Goal: Communication & Community: Answer question/provide support

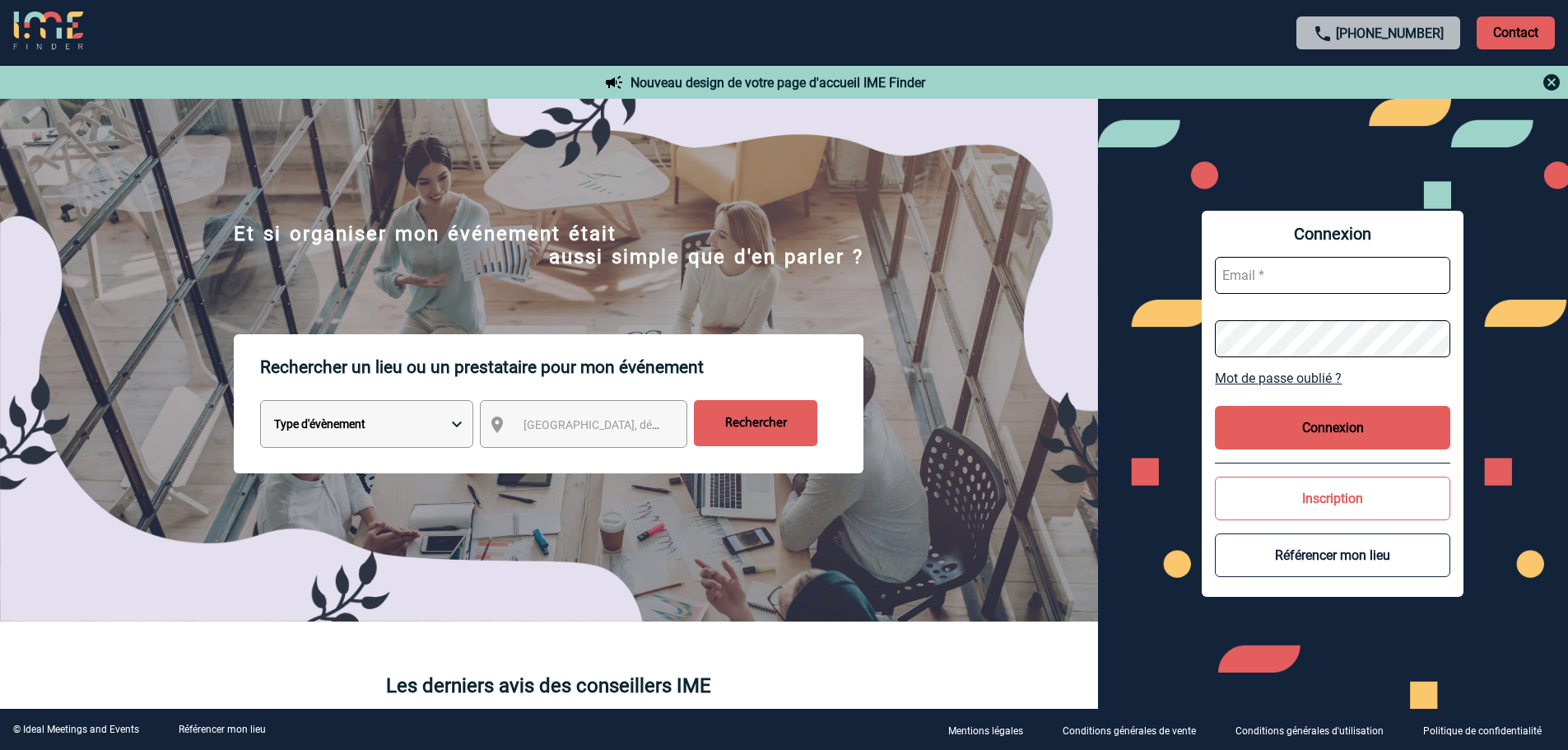
type input "leila.obremski@capgemini.com"
click at [1307, 417] on button "Connexion" at bounding box center [1333, 427] width 235 height 44
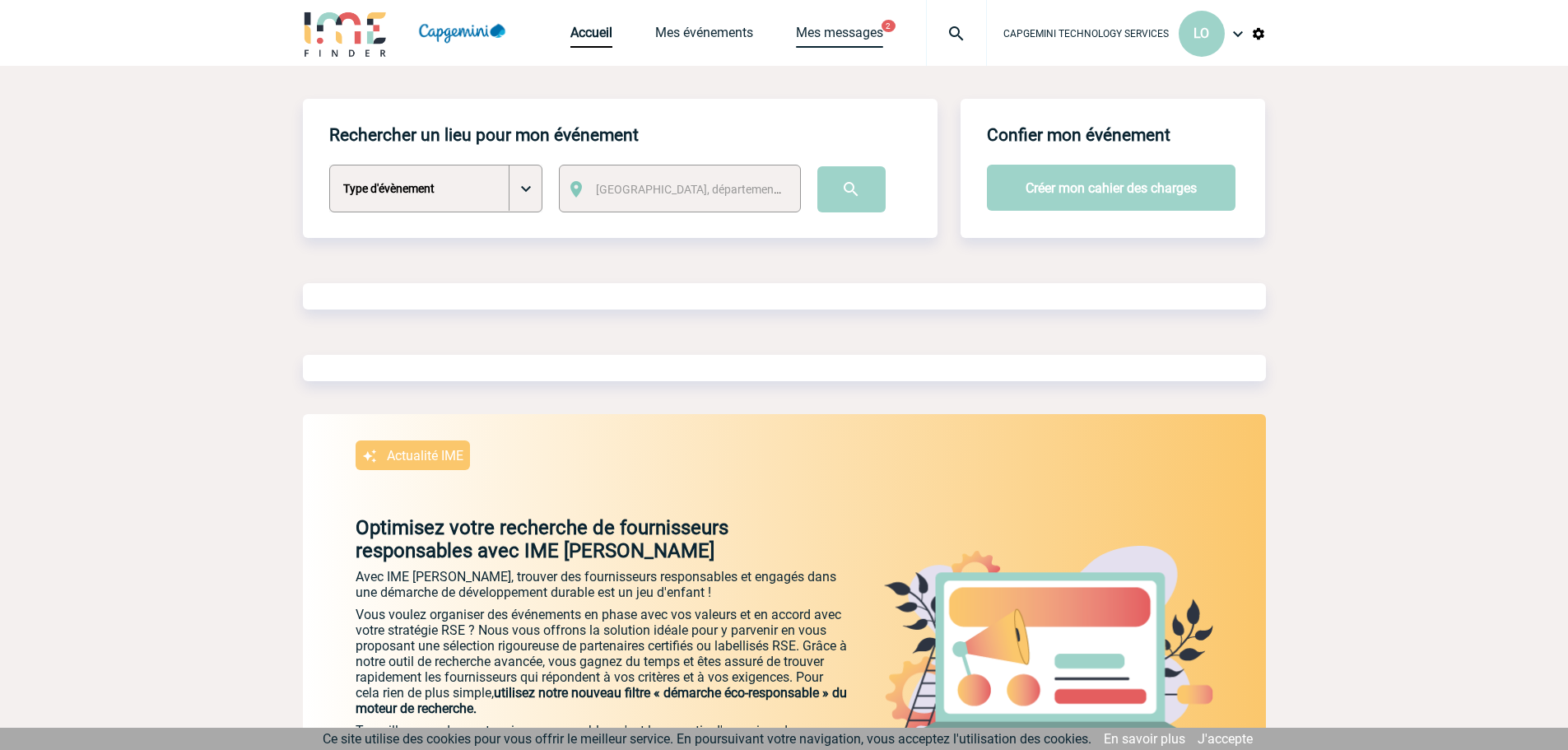
click at [831, 25] on link "Mes messages" at bounding box center [839, 37] width 87 height 23
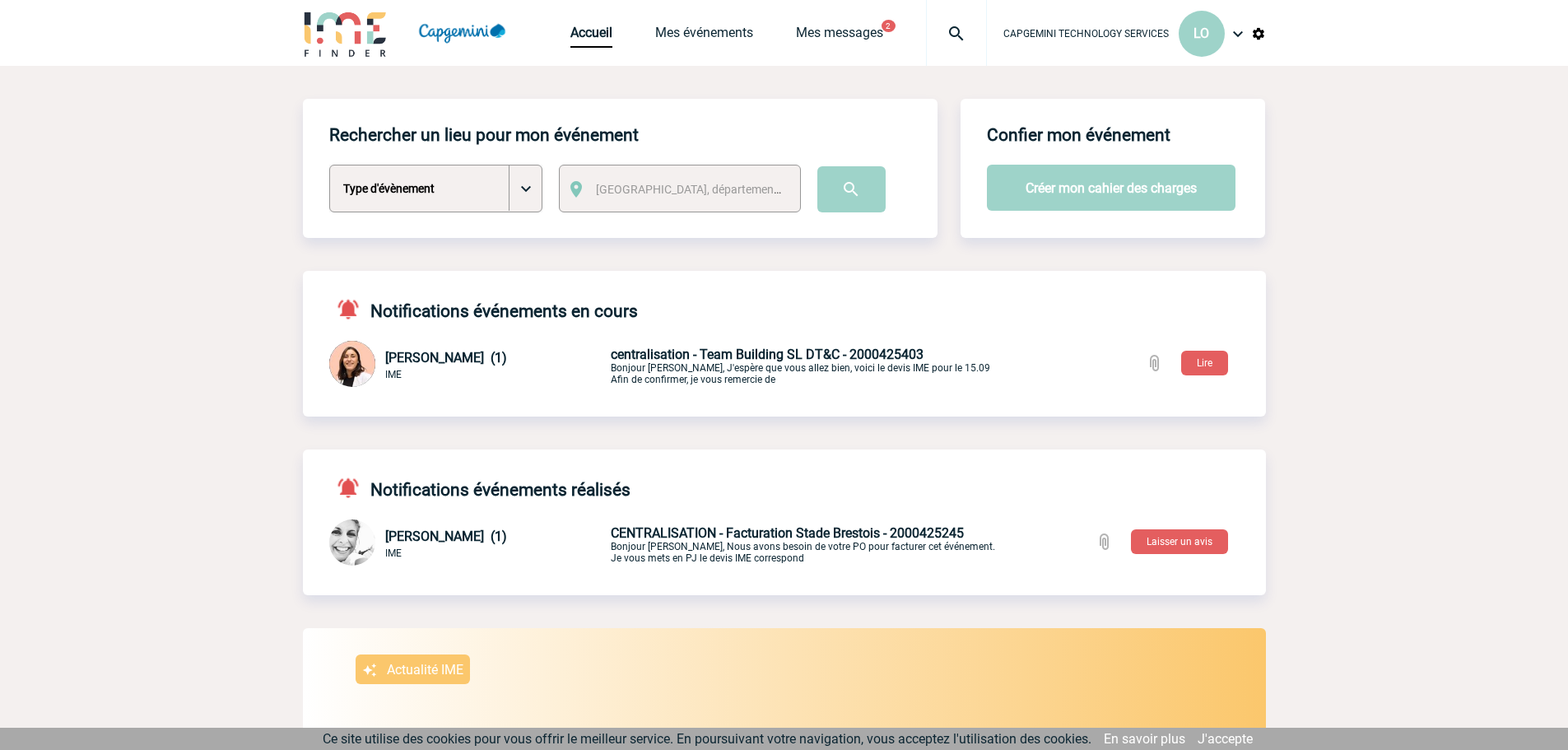
click at [736, 534] on span "CENTRALISATION - Facturation Stade Brestois - 2000425245" at bounding box center [787, 533] width 353 height 16
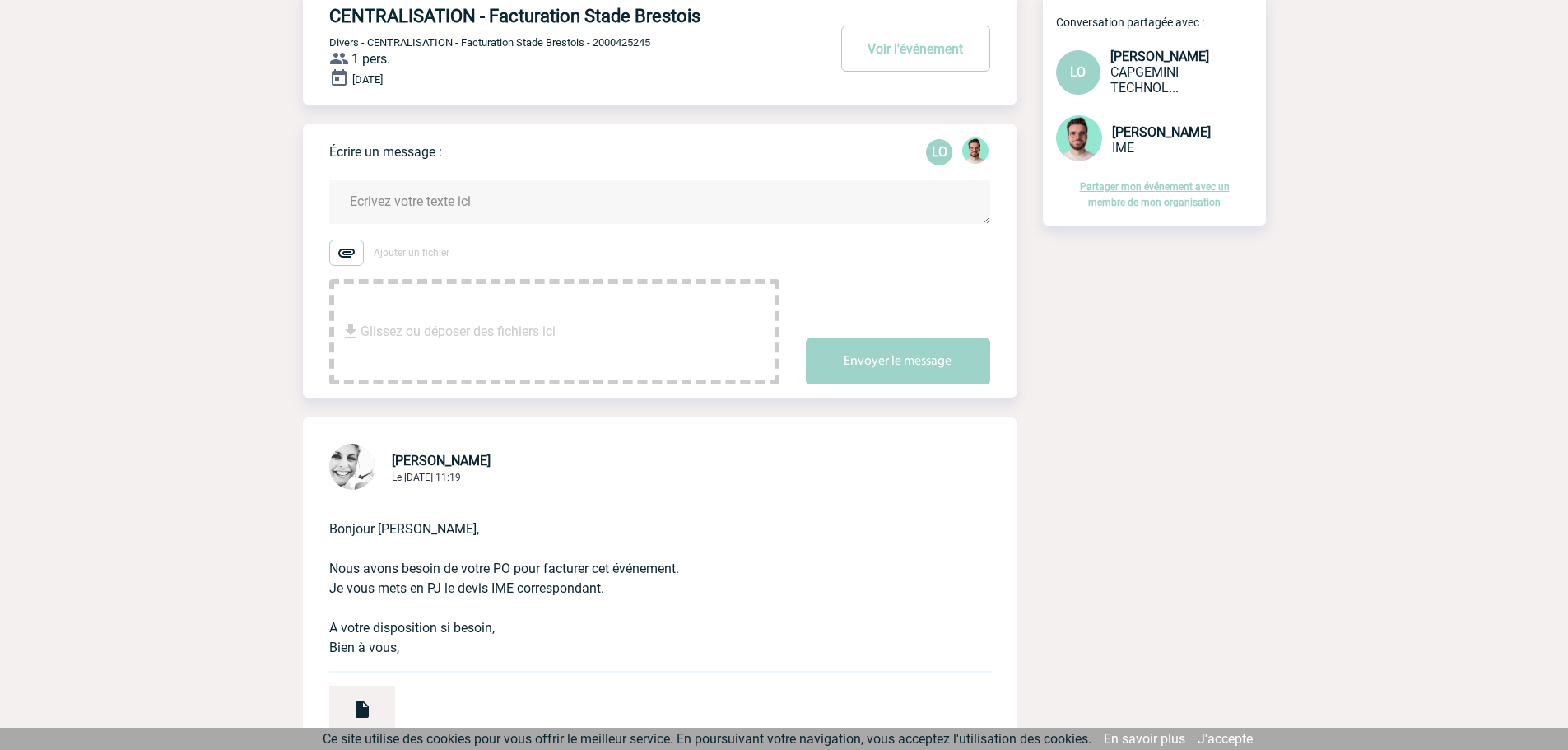
scroll to position [82, 0]
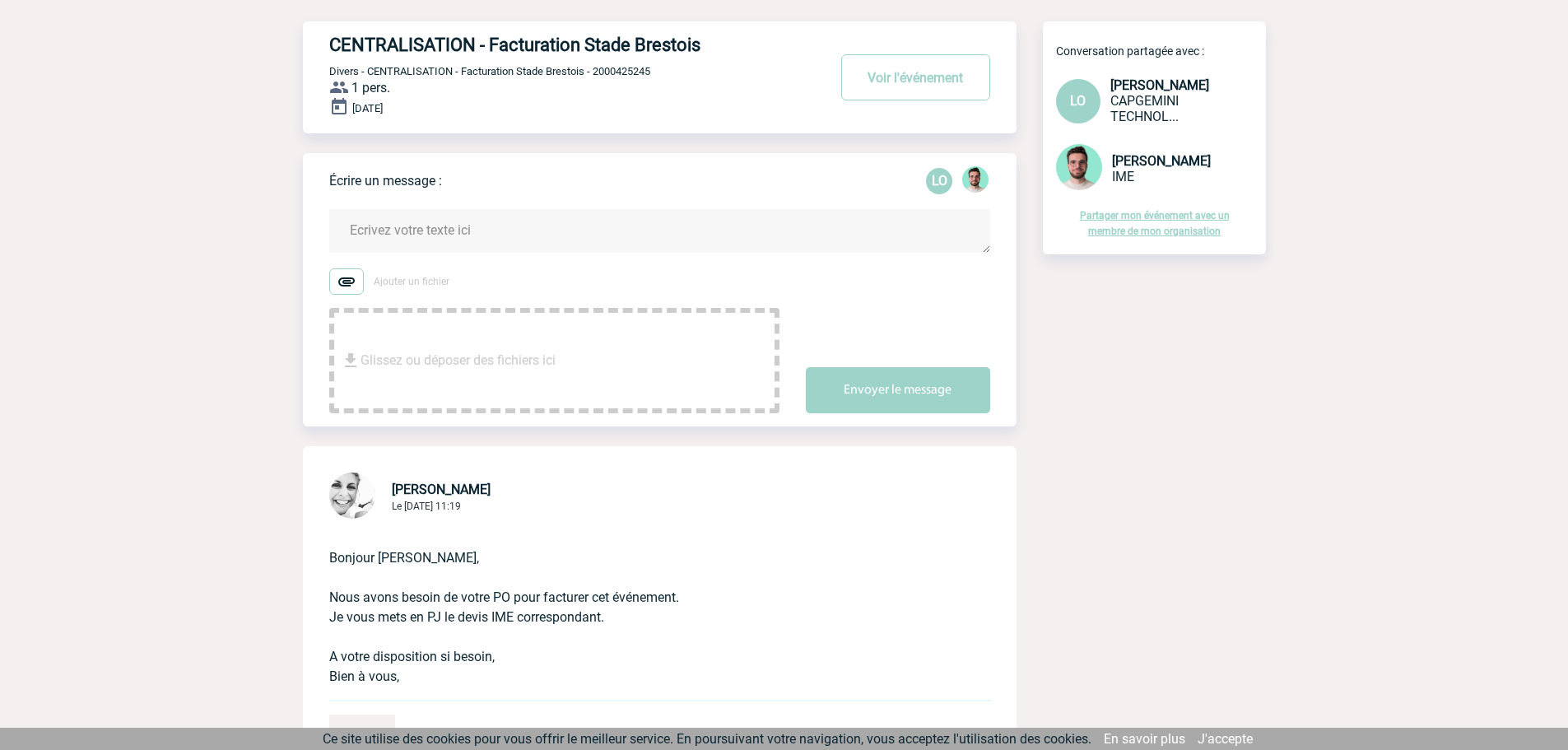
click at [420, 232] on textarea at bounding box center [660, 231] width 661 height 44
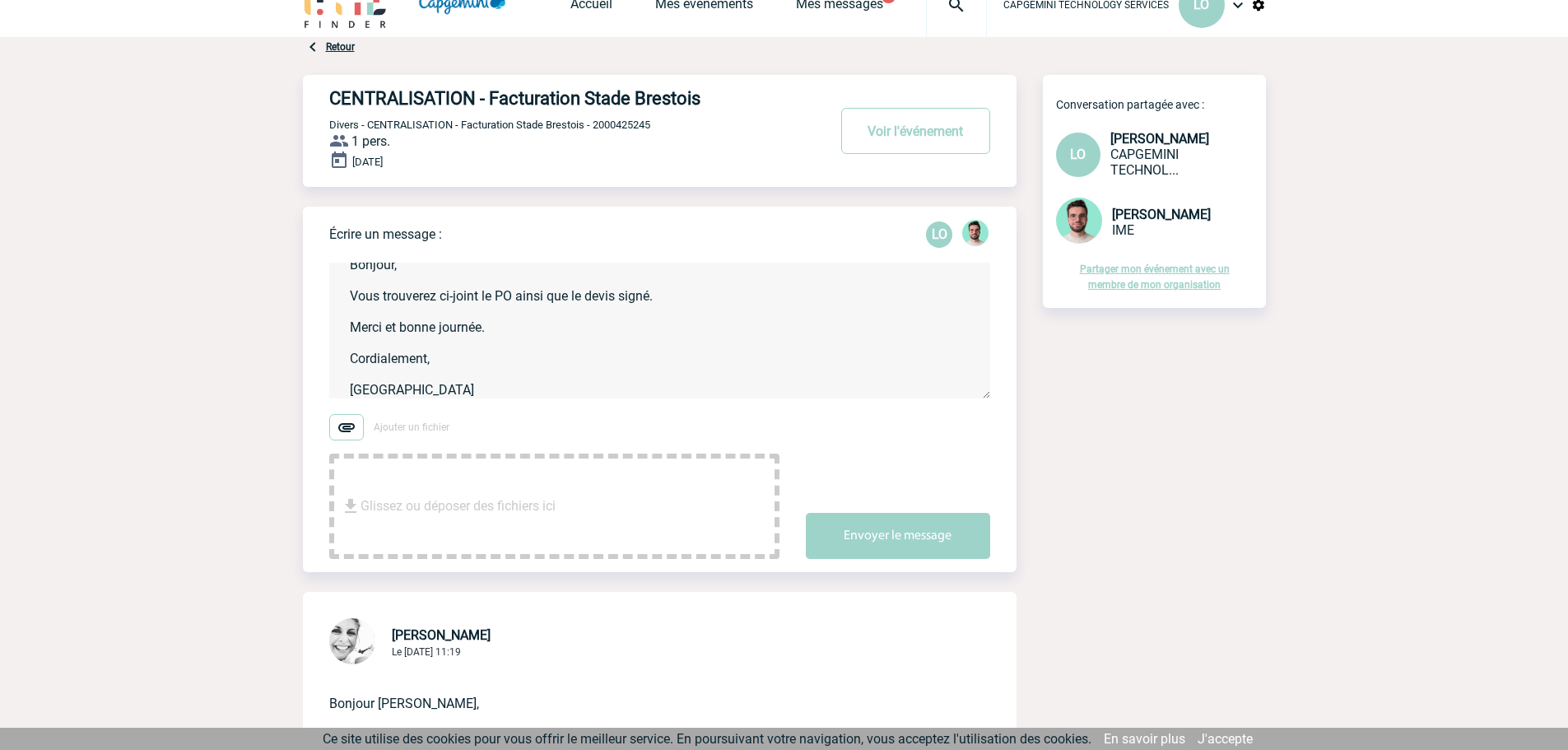
scroll to position [0, 0]
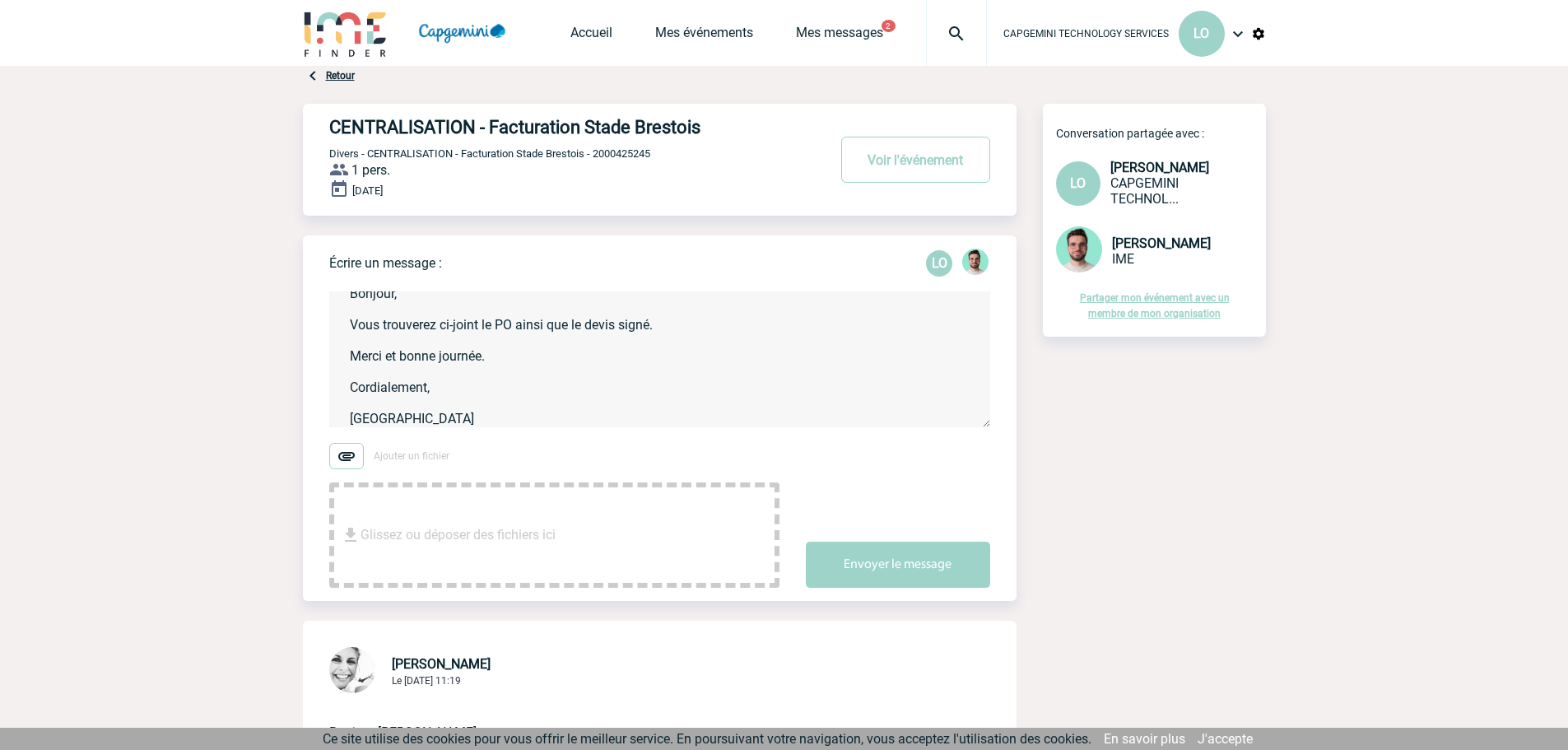
type textarea "Bonjour, Vous trouverez ci-joint le PO ainsi que le devis signé. Merci et bonne…"
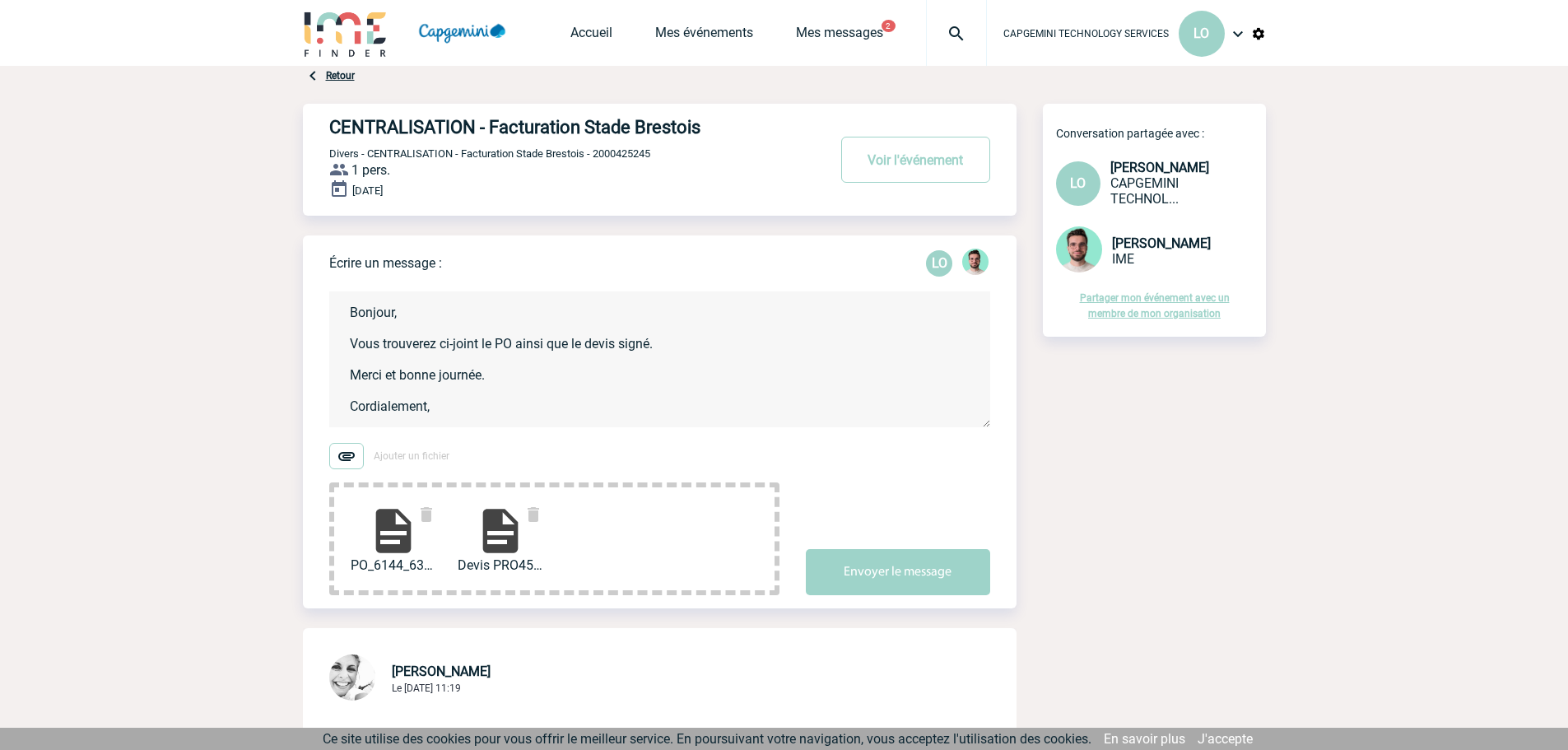
scroll to position [22, 0]
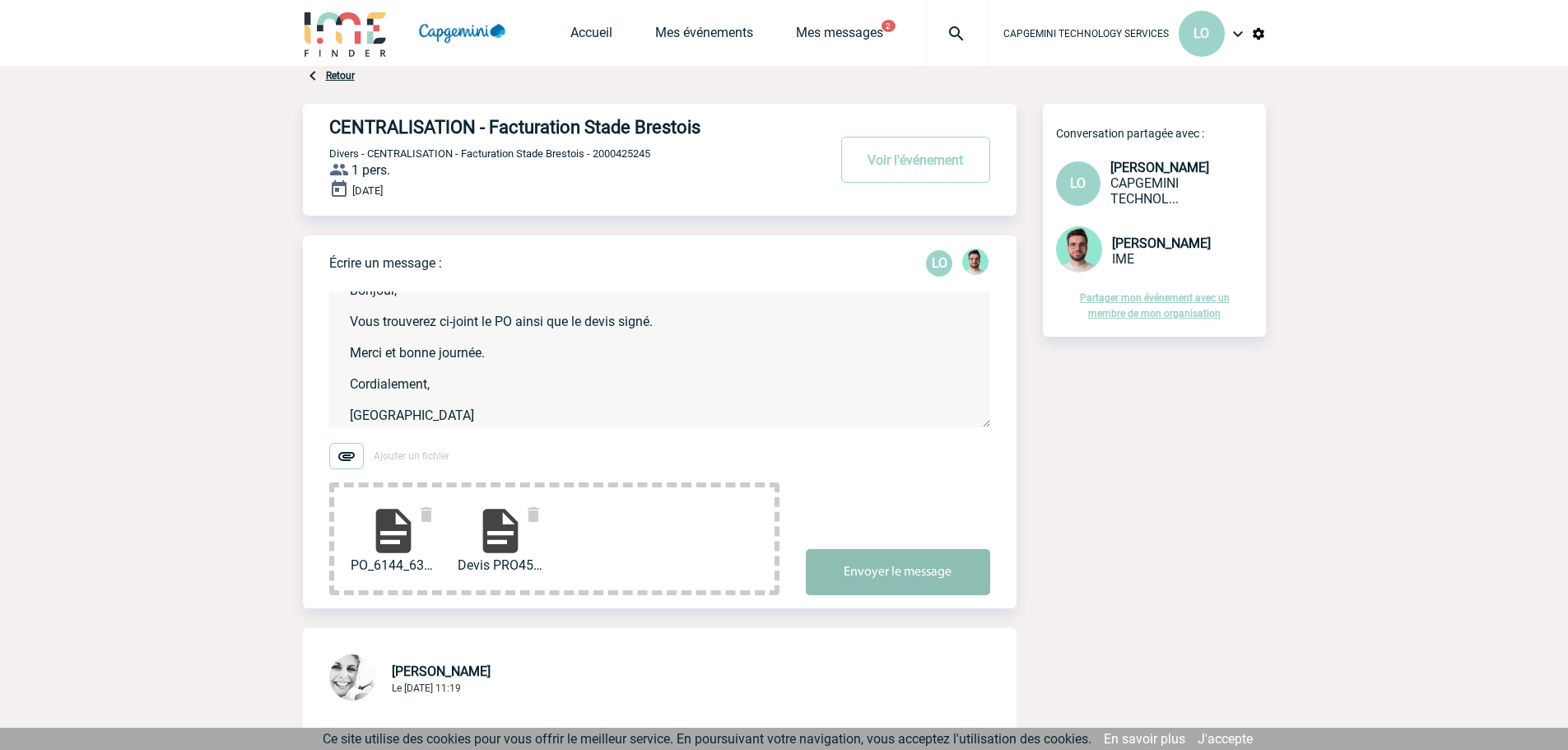
click at [891, 566] on button "Envoyer le message" at bounding box center [897, 572] width 184 height 46
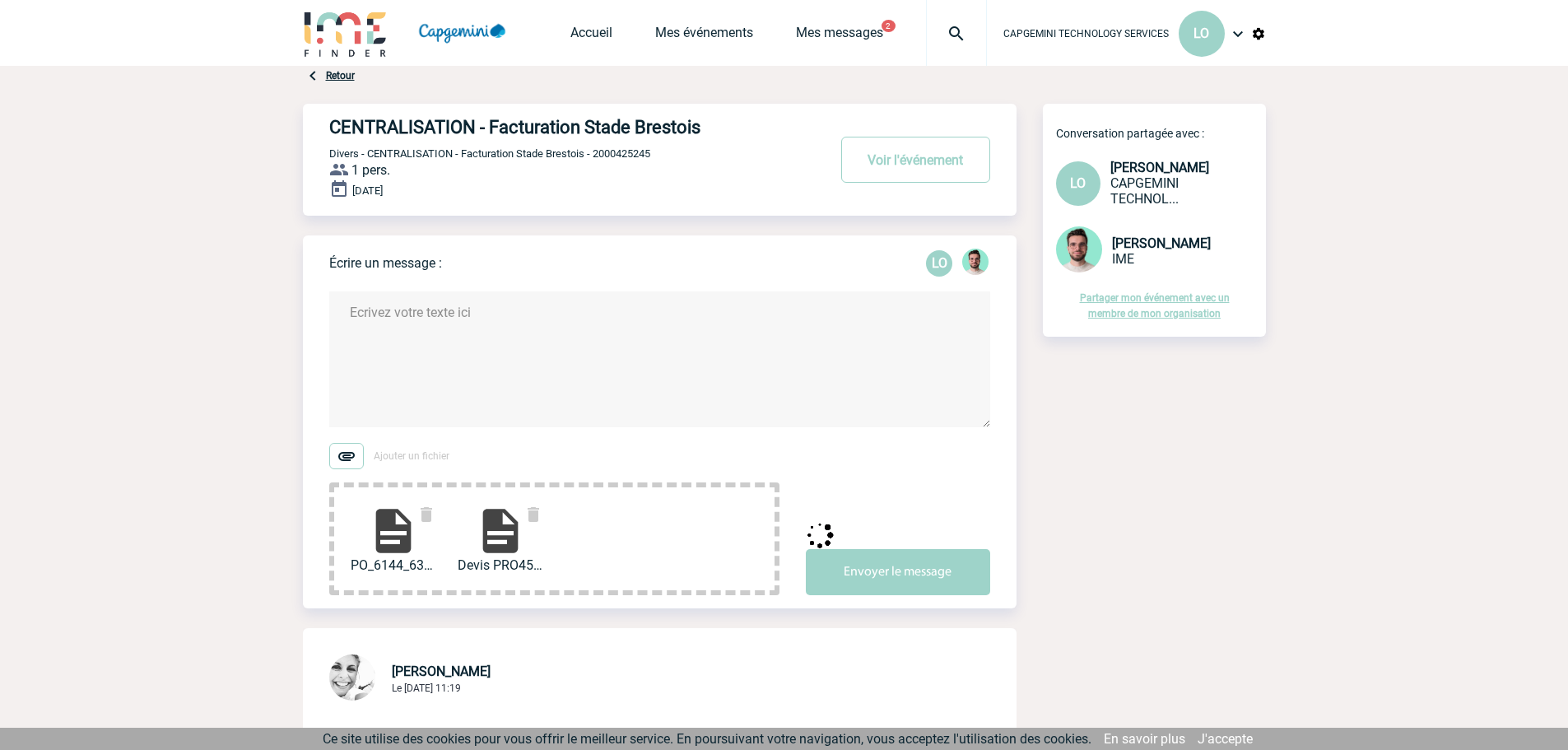
scroll to position [0, 0]
